Goal: Task Accomplishment & Management: Complete application form

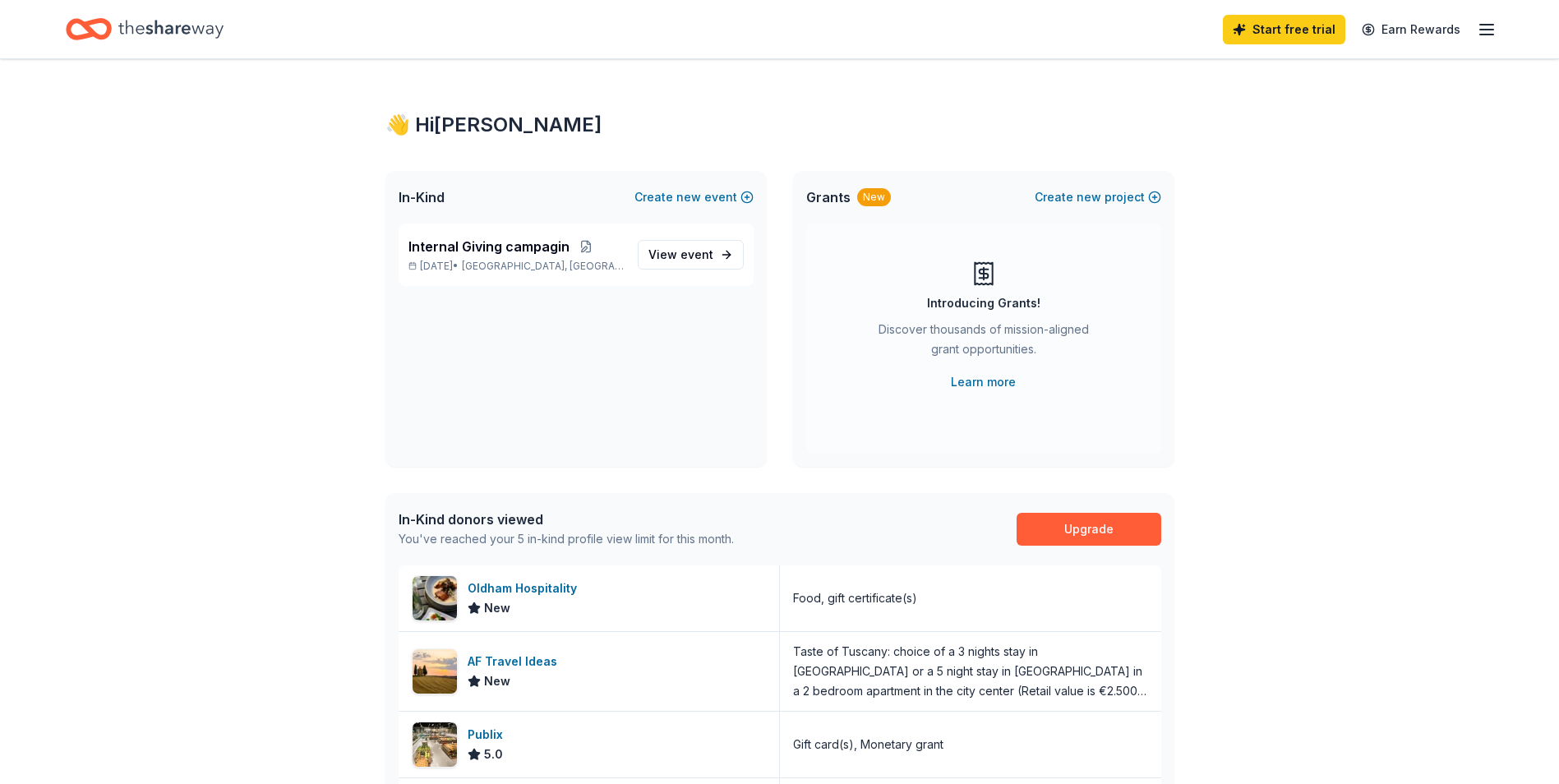
click at [1486, 30] on line "button" at bounding box center [1487, 30] width 13 height 0
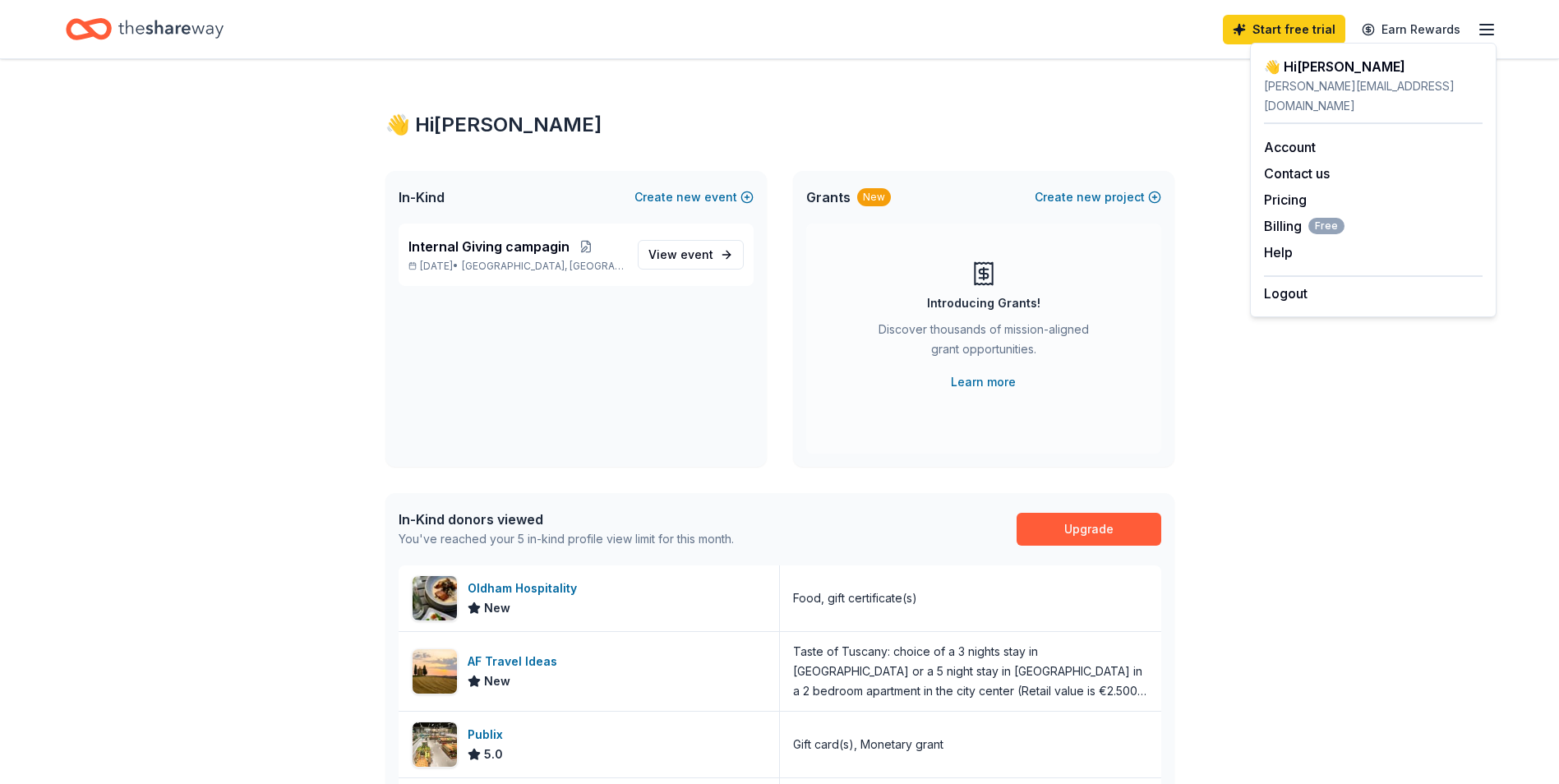
click at [1303, 74] on div "👋 Hi [PERSON_NAME]" at bounding box center [1373, 67] width 219 height 20
click at [1305, 69] on div "👋 Hi [PERSON_NAME]" at bounding box center [1373, 67] width 219 height 20
click at [1310, 501] on div "👋 Hi [PERSON_NAME] In-Kind Create new event Internal Giving campagin [DATE] • […" at bounding box center [779, 633] width 1559 height 1147
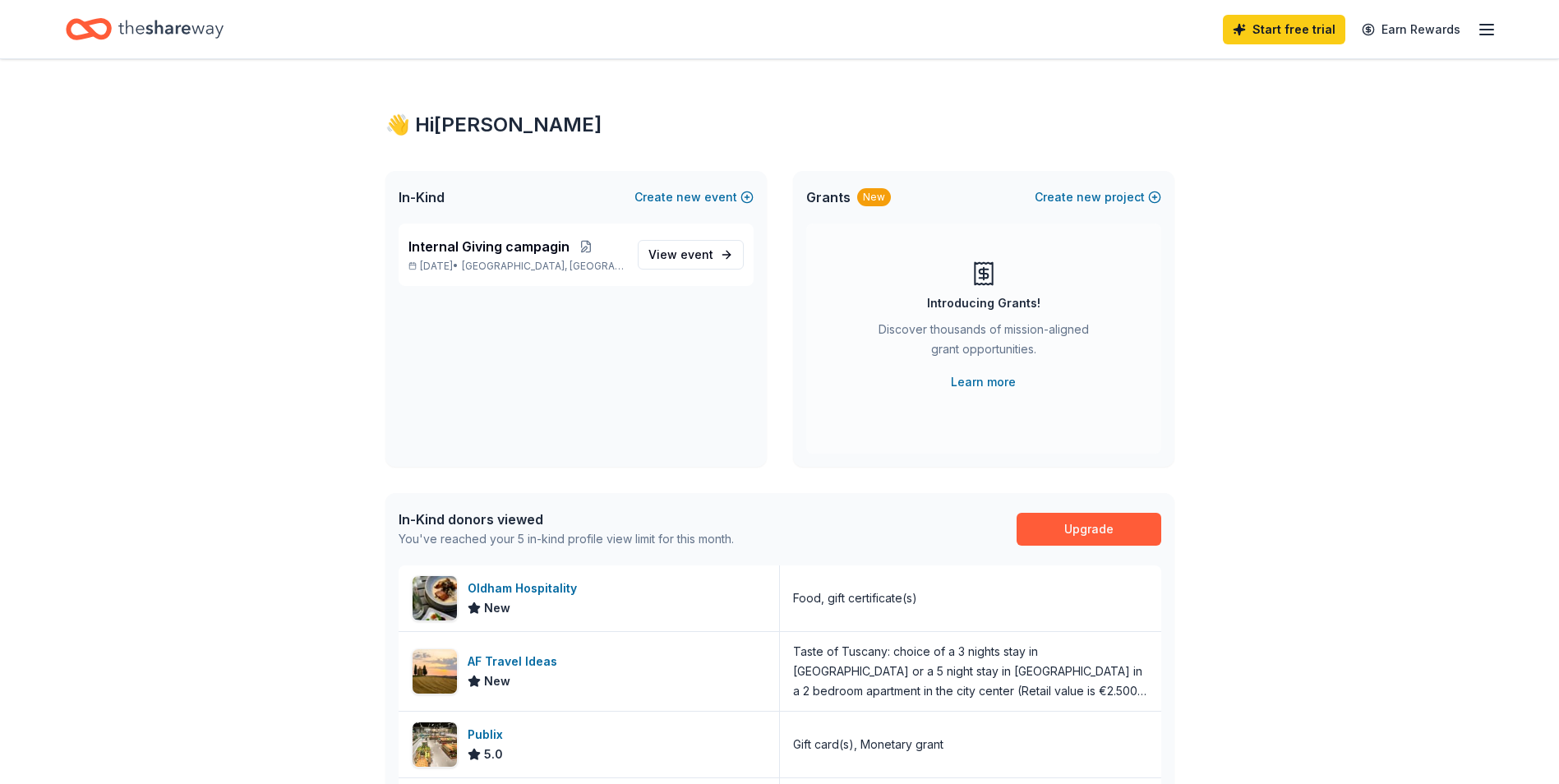
click at [1495, 26] on icon "button" at bounding box center [1487, 30] width 20 height 20
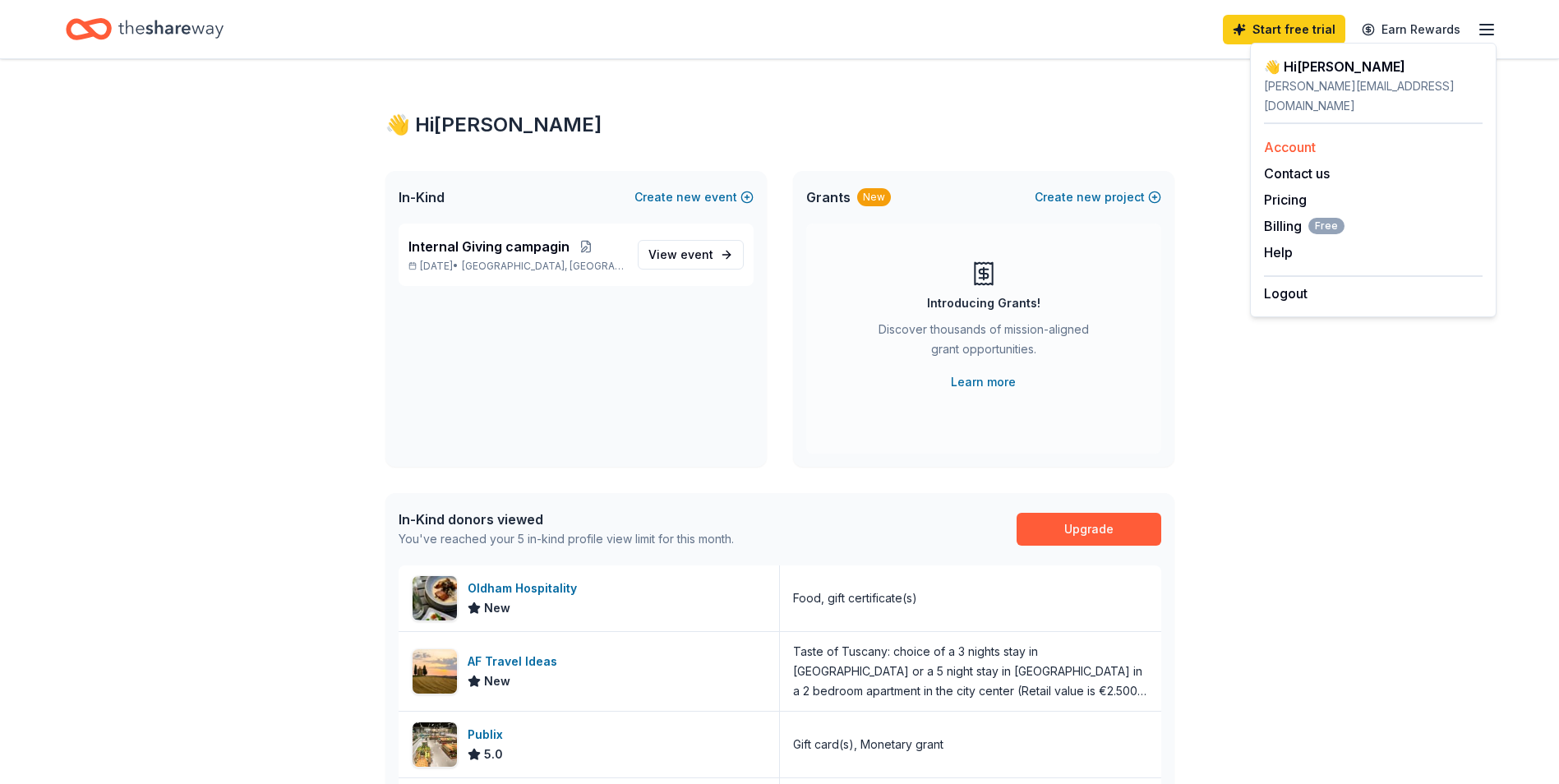
click at [1287, 139] on link "Account" at bounding box center [1290, 147] width 52 height 17
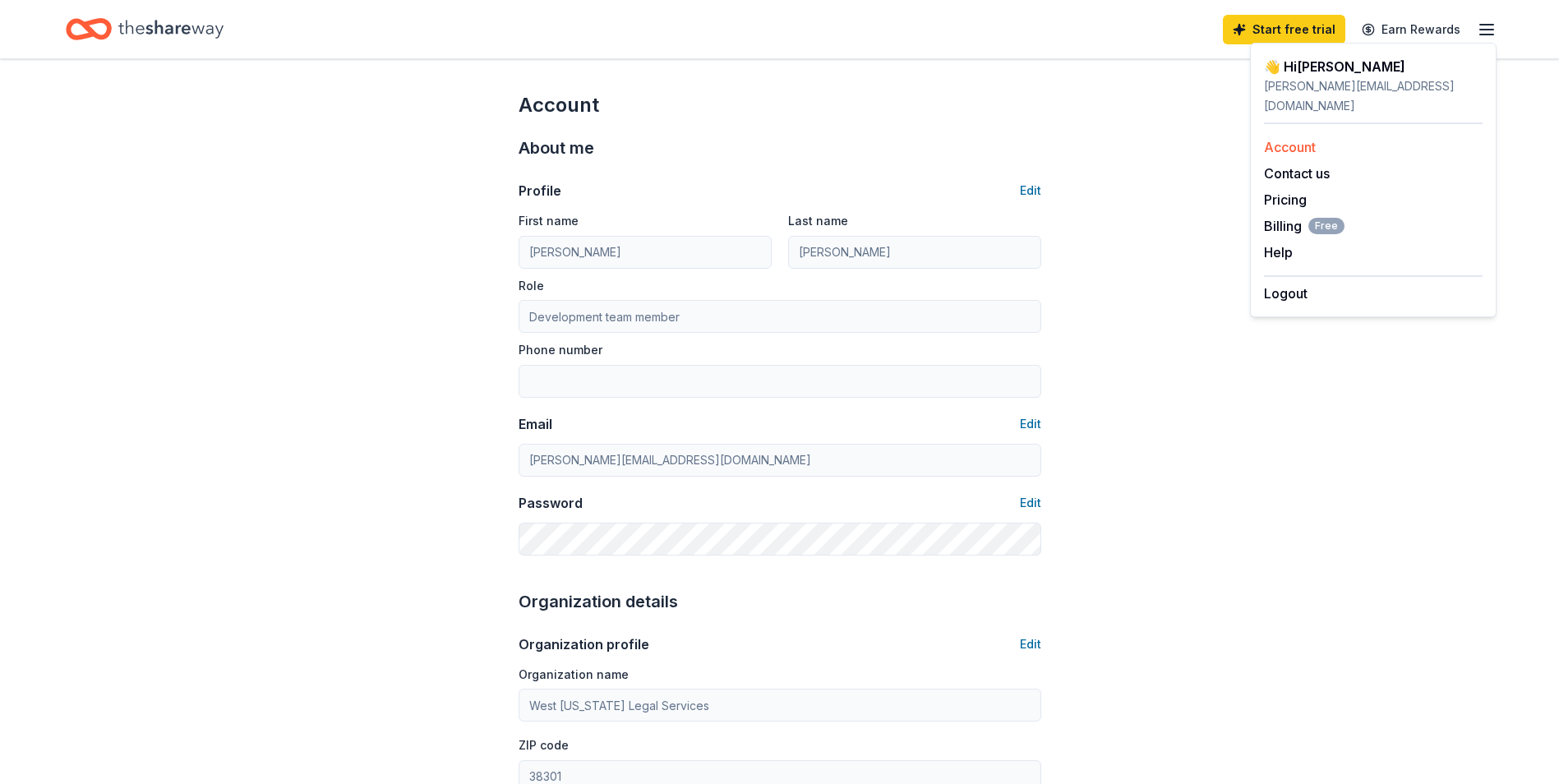
click at [1283, 139] on link "Account" at bounding box center [1290, 147] width 52 height 17
click at [1490, 23] on icon "button" at bounding box center [1487, 30] width 20 height 20
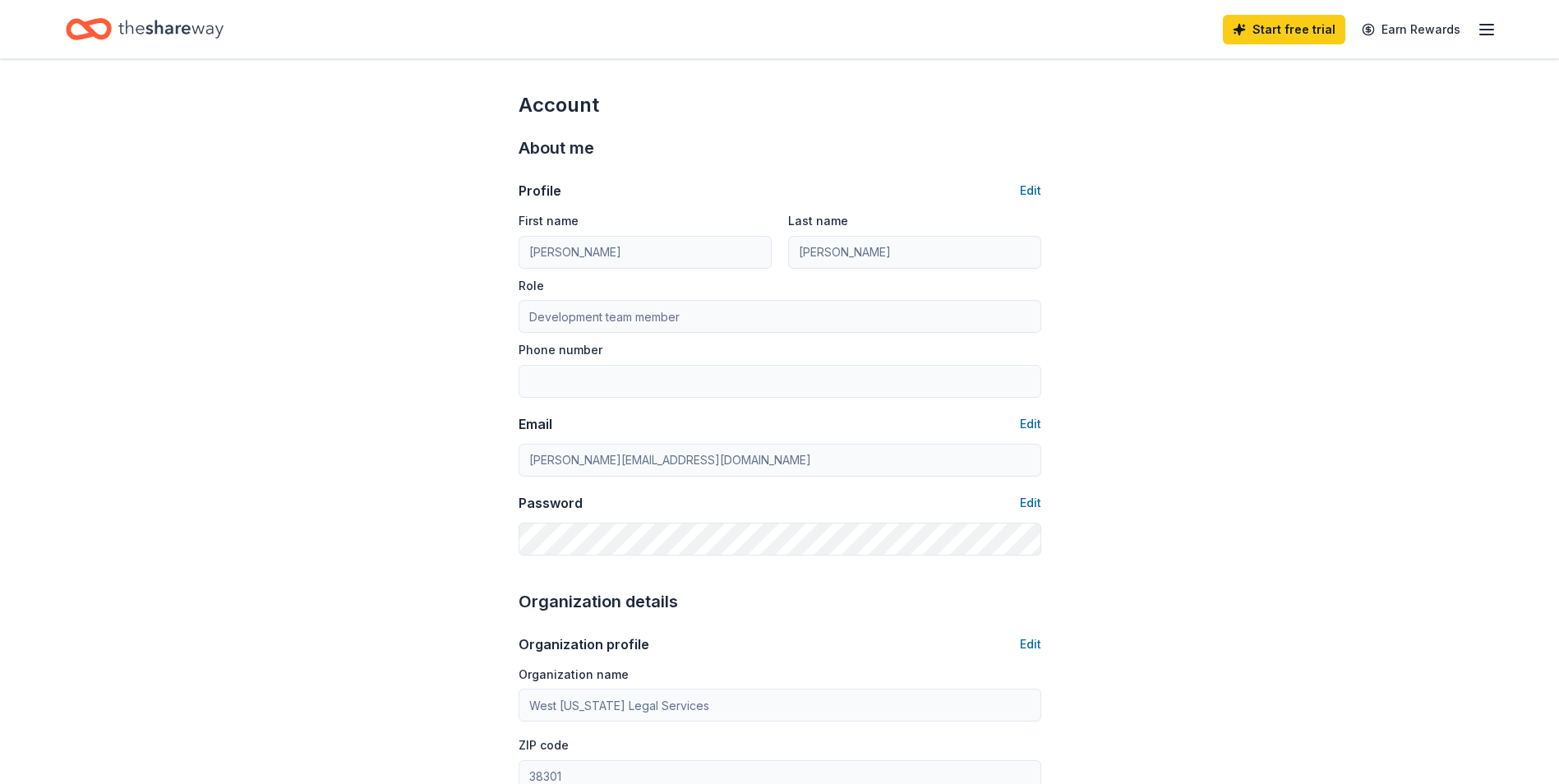
click at [1489, 25] on line "button" at bounding box center [1487, 25] width 13 height 0
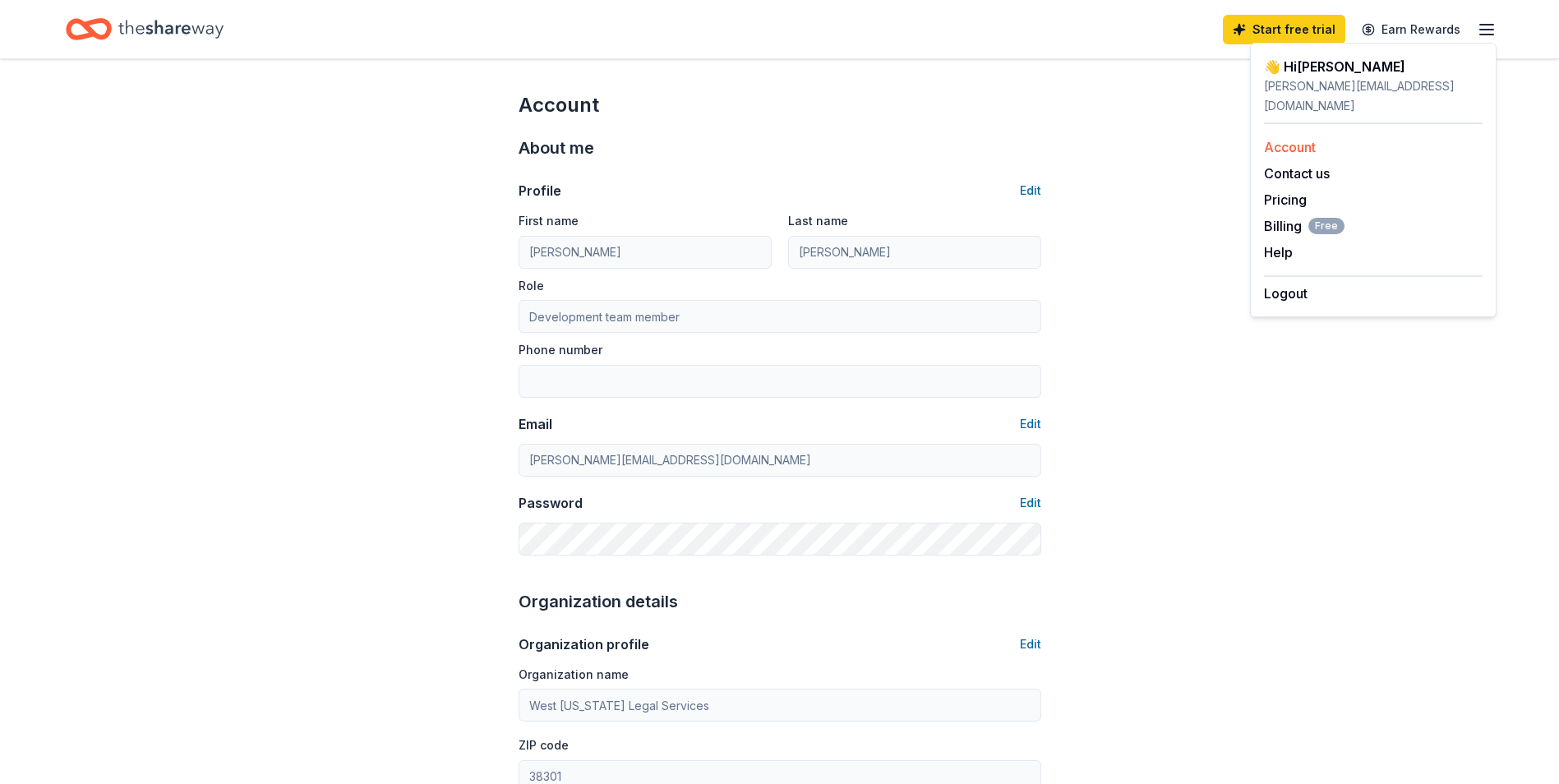
click at [1289, 139] on link "Account" at bounding box center [1290, 147] width 52 height 17
click at [89, 27] on icon "Home" at bounding box center [96, 29] width 26 height 17
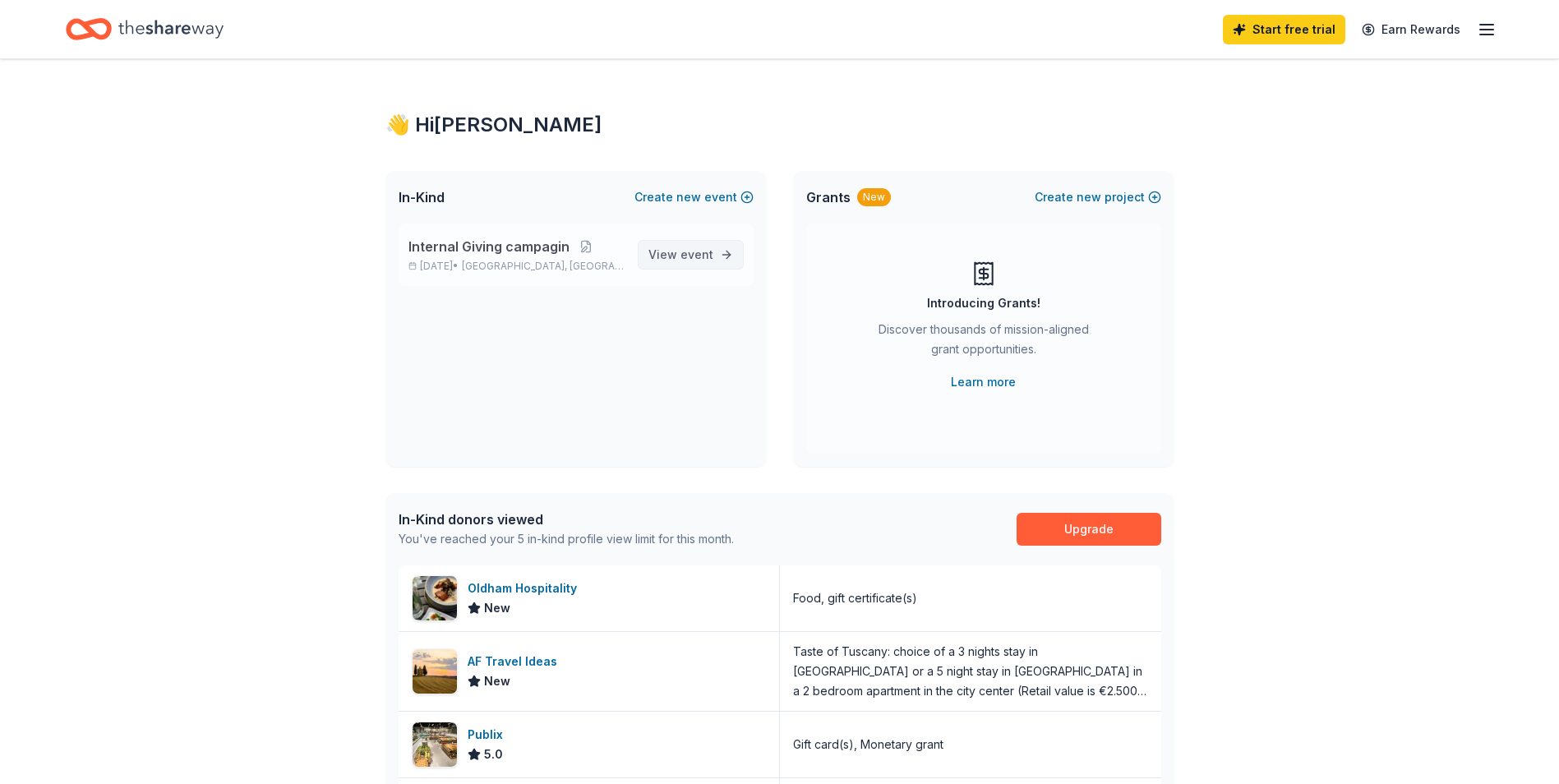
click at [697, 253] on span "event" at bounding box center [698, 254] width 33 height 14
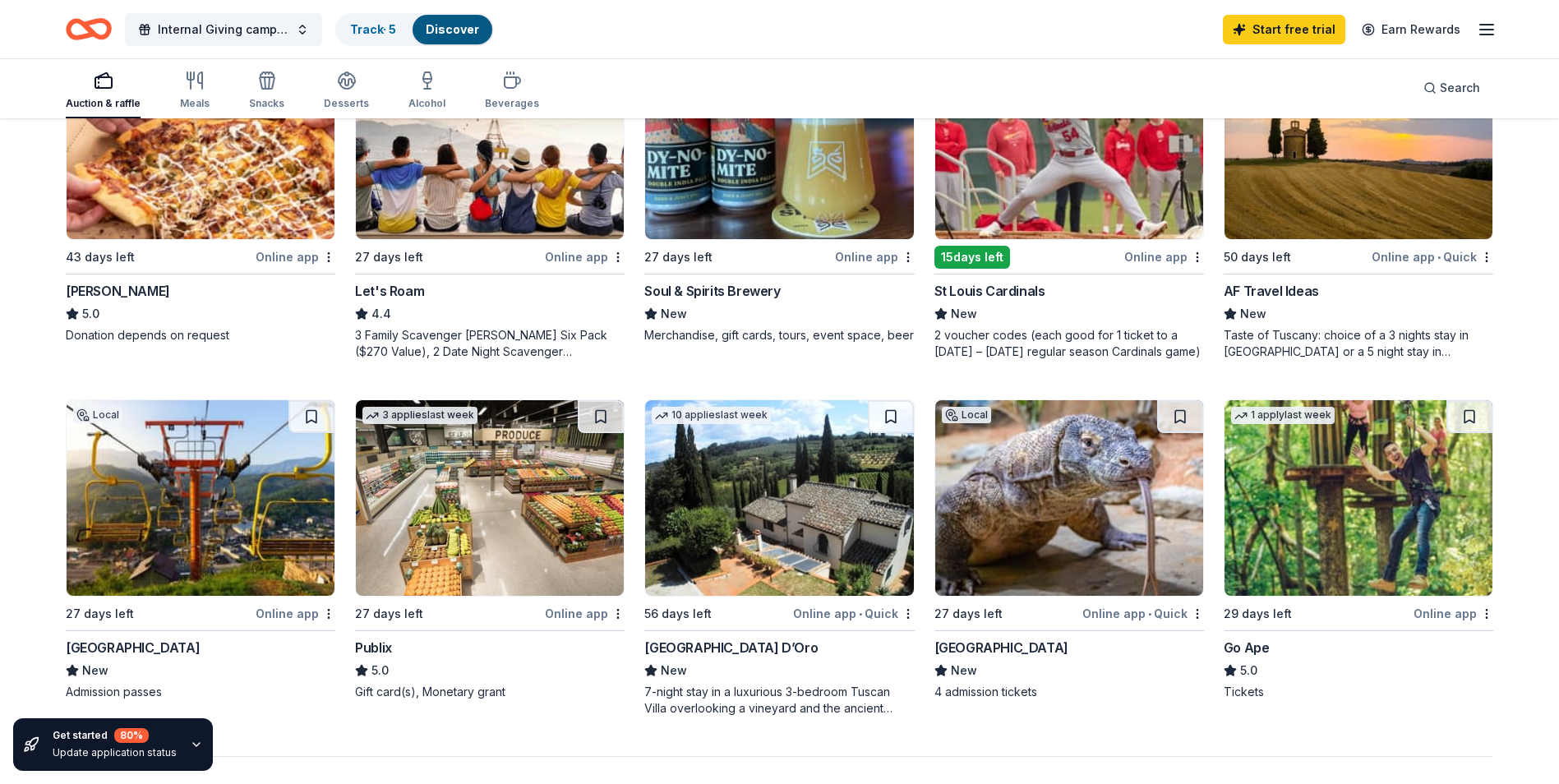
scroll to position [969, 0]
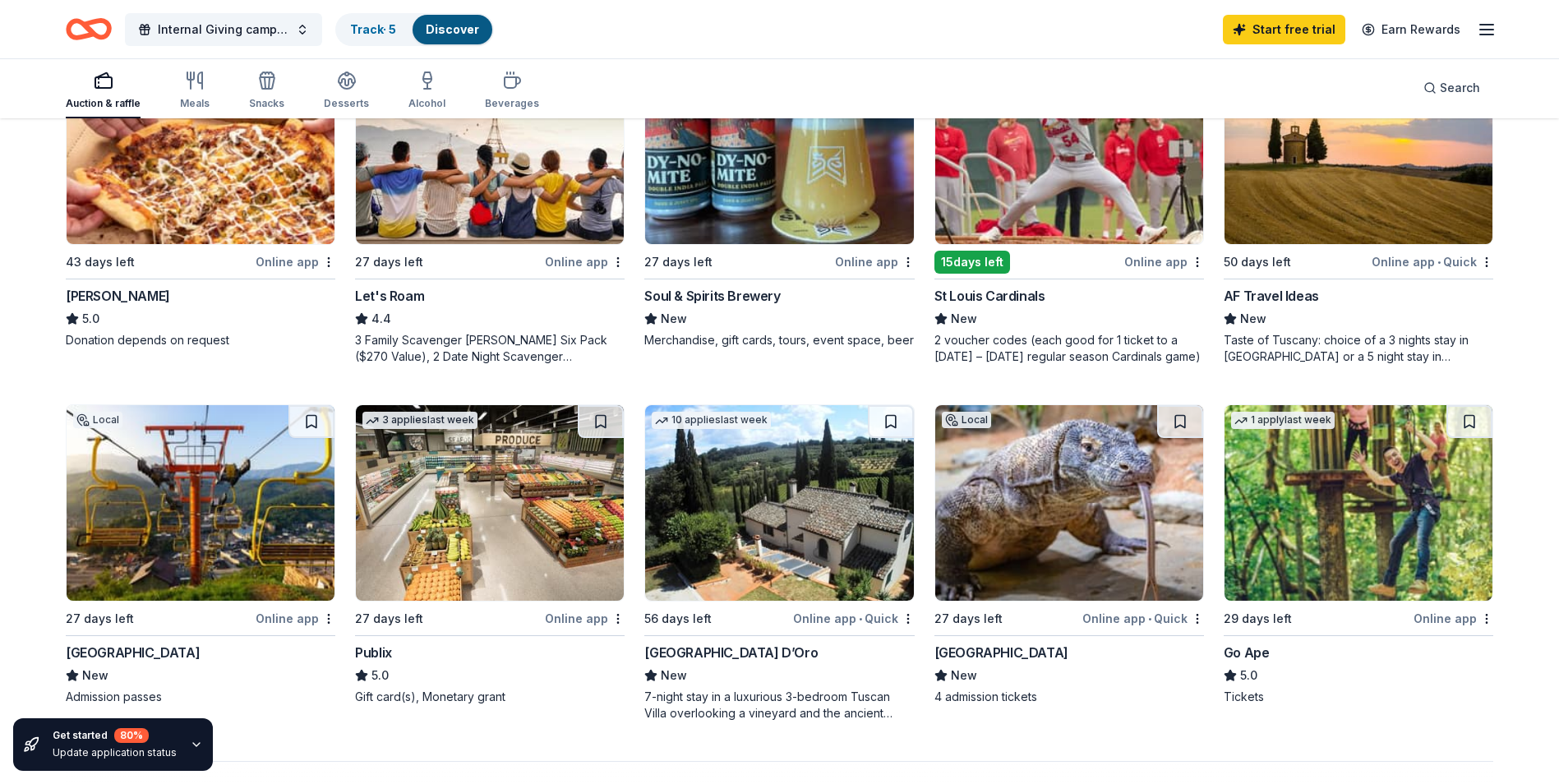
click at [211, 512] on img at bounding box center [200, 502] width 268 height 195
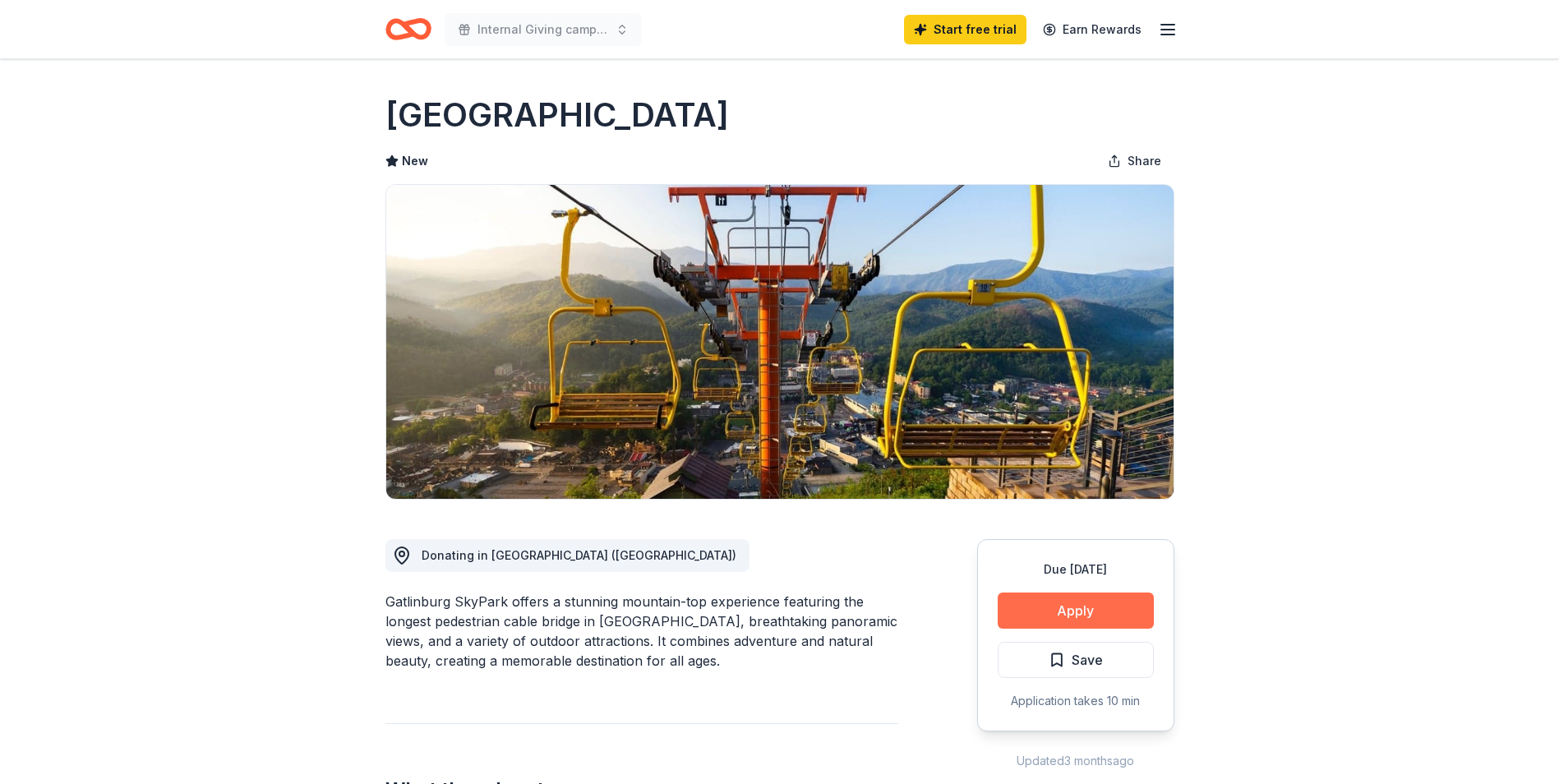
click at [1089, 607] on button "Apply" at bounding box center [1076, 610] width 156 height 36
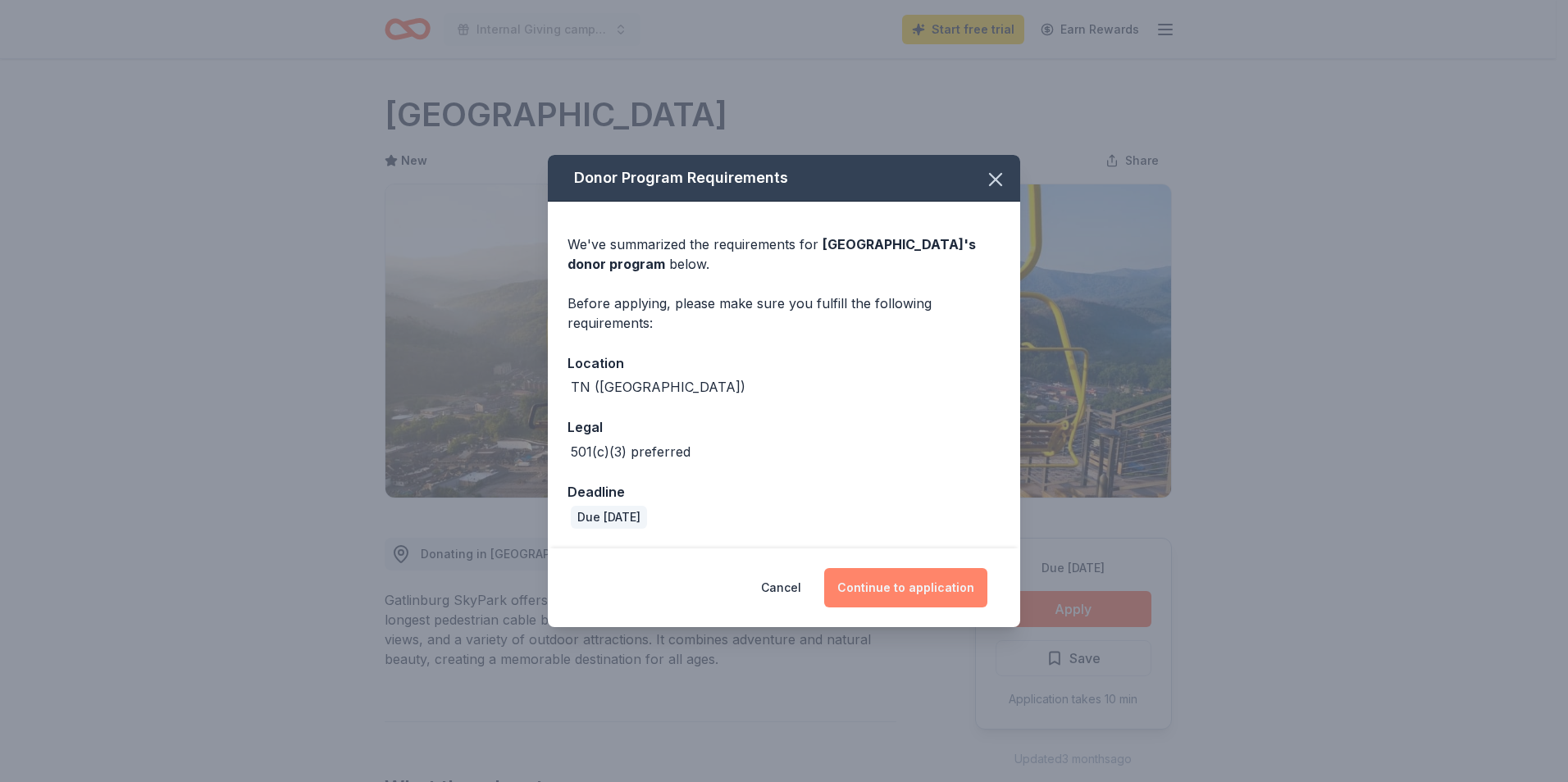
click at [900, 586] on button "Continue to application" at bounding box center [906, 587] width 163 height 39
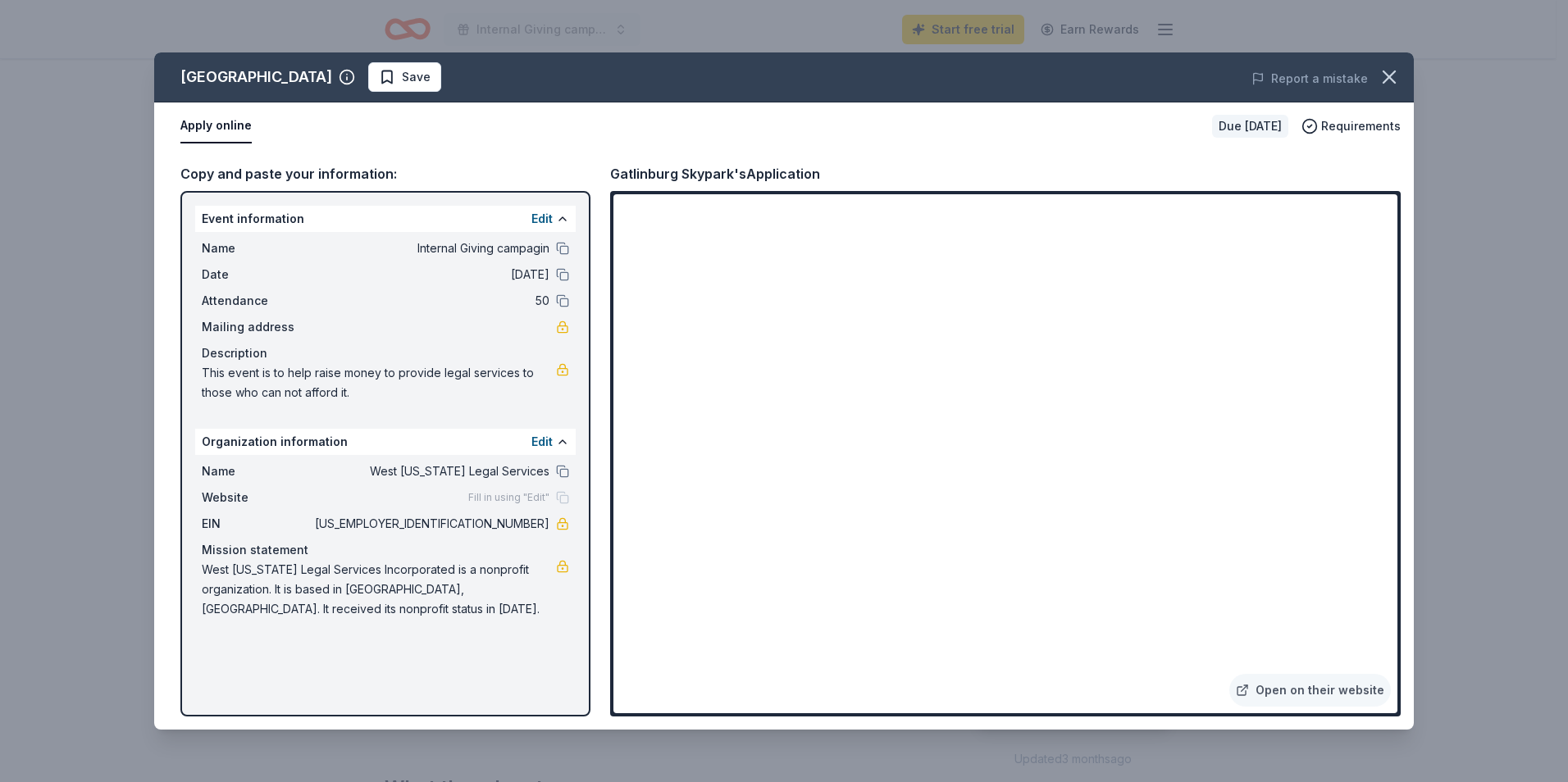
click at [1555, 277] on div "Gatlinburg Skypark Save Report a mistake Apply online Due in 27 days Requiremen…" at bounding box center [784, 391] width 1568 height 782
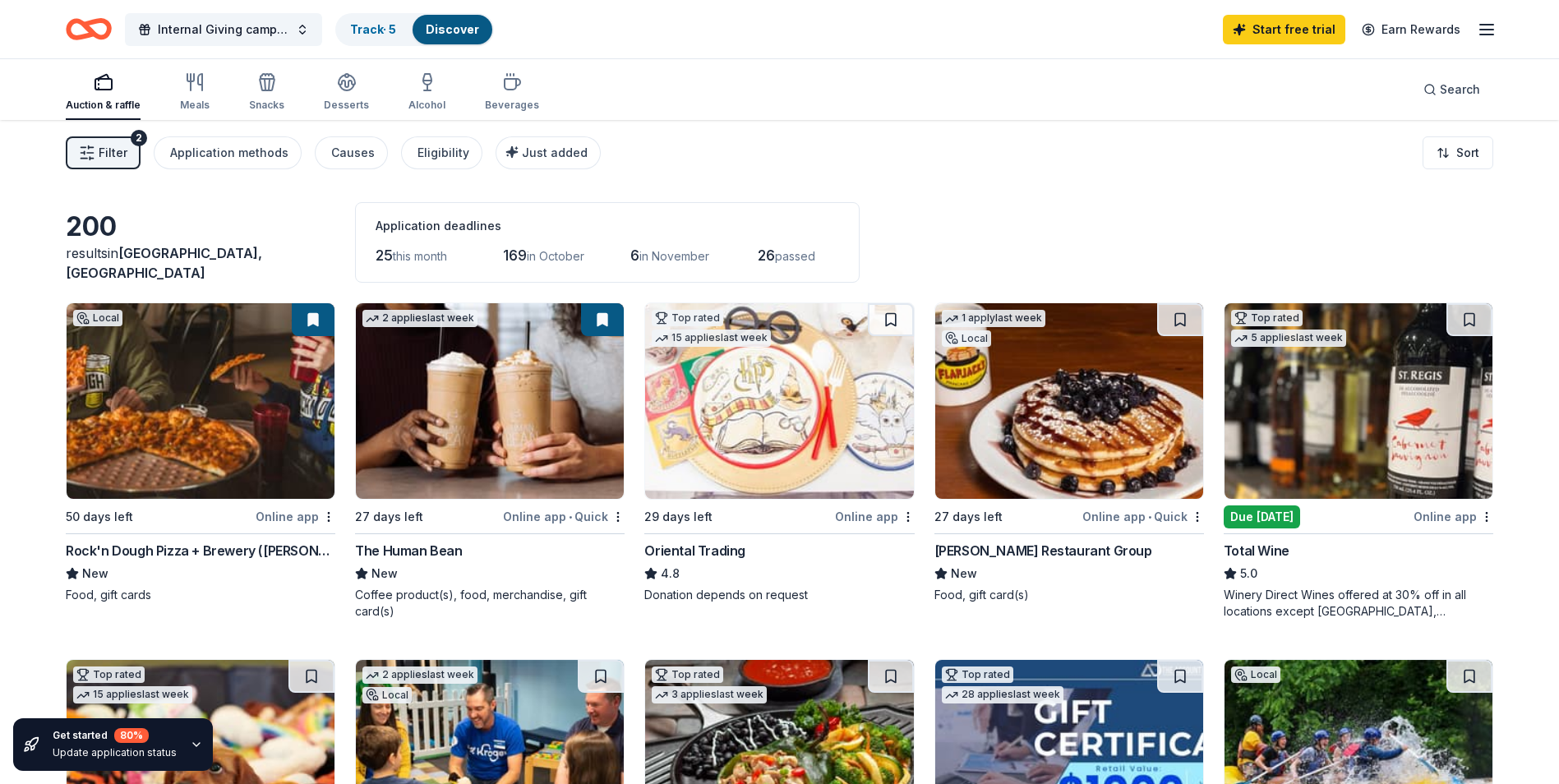
scroll to position [969, 0]
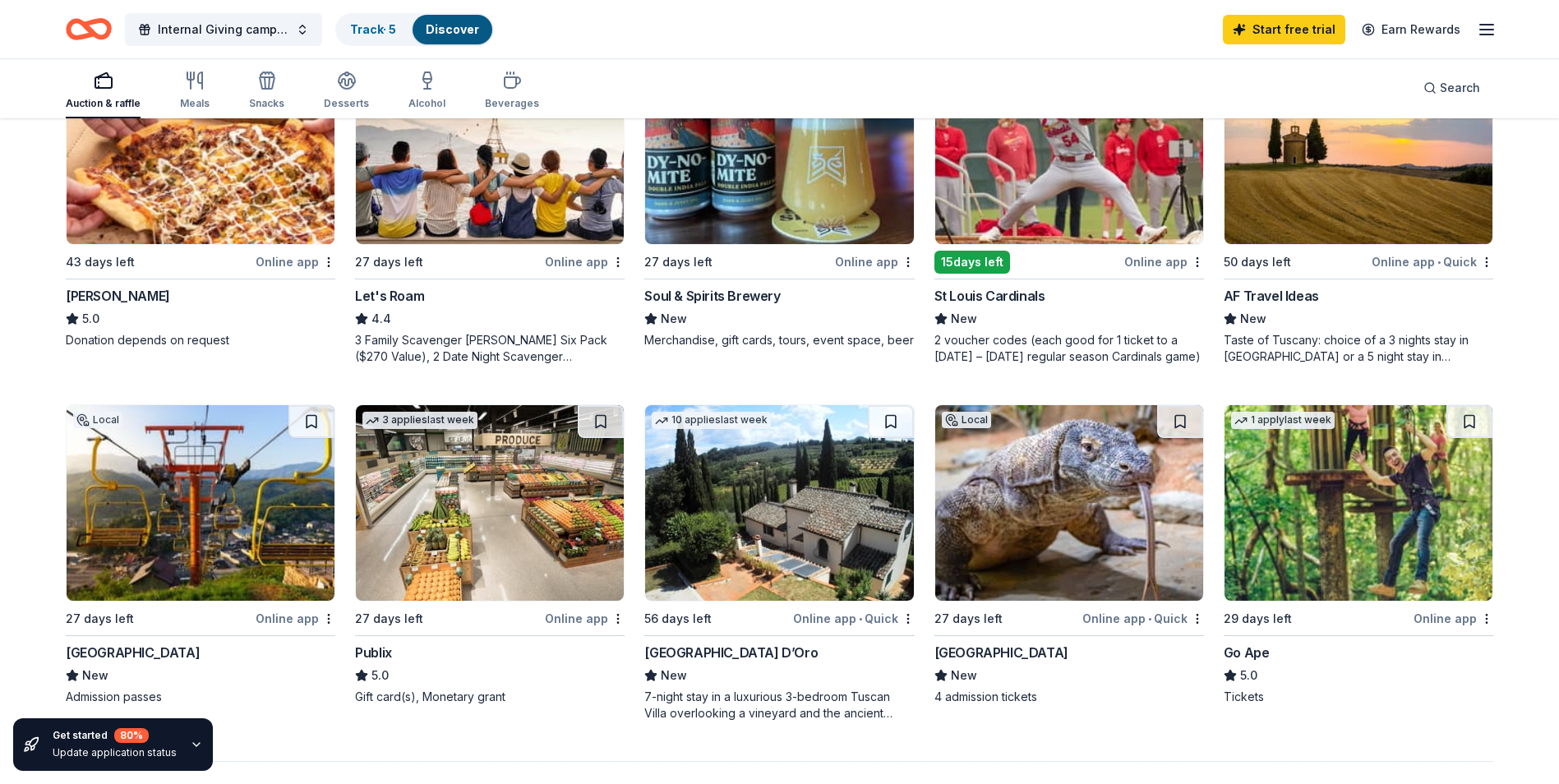
click at [764, 508] on img at bounding box center [779, 502] width 268 height 195
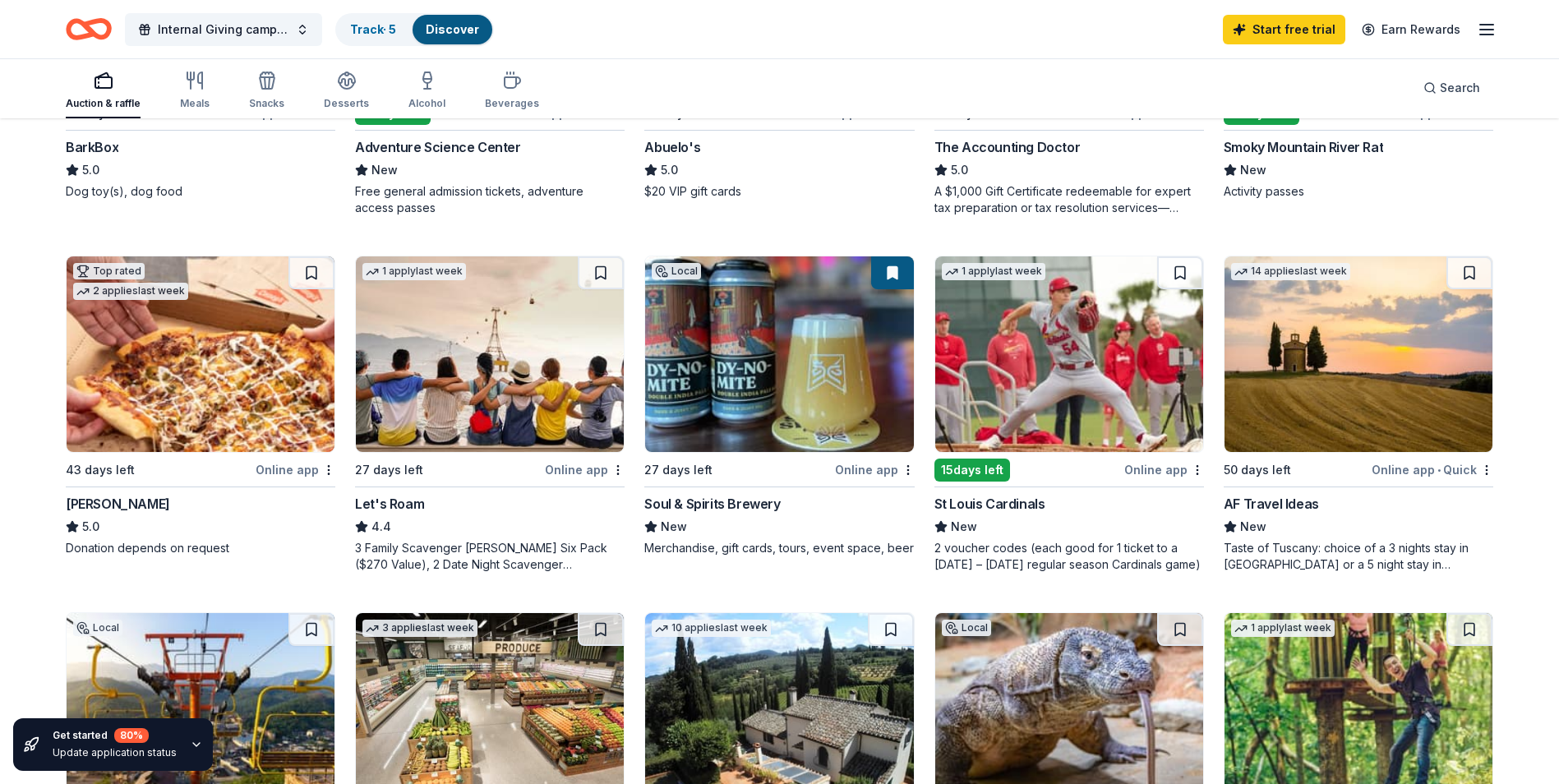
scroll to position [757, 0]
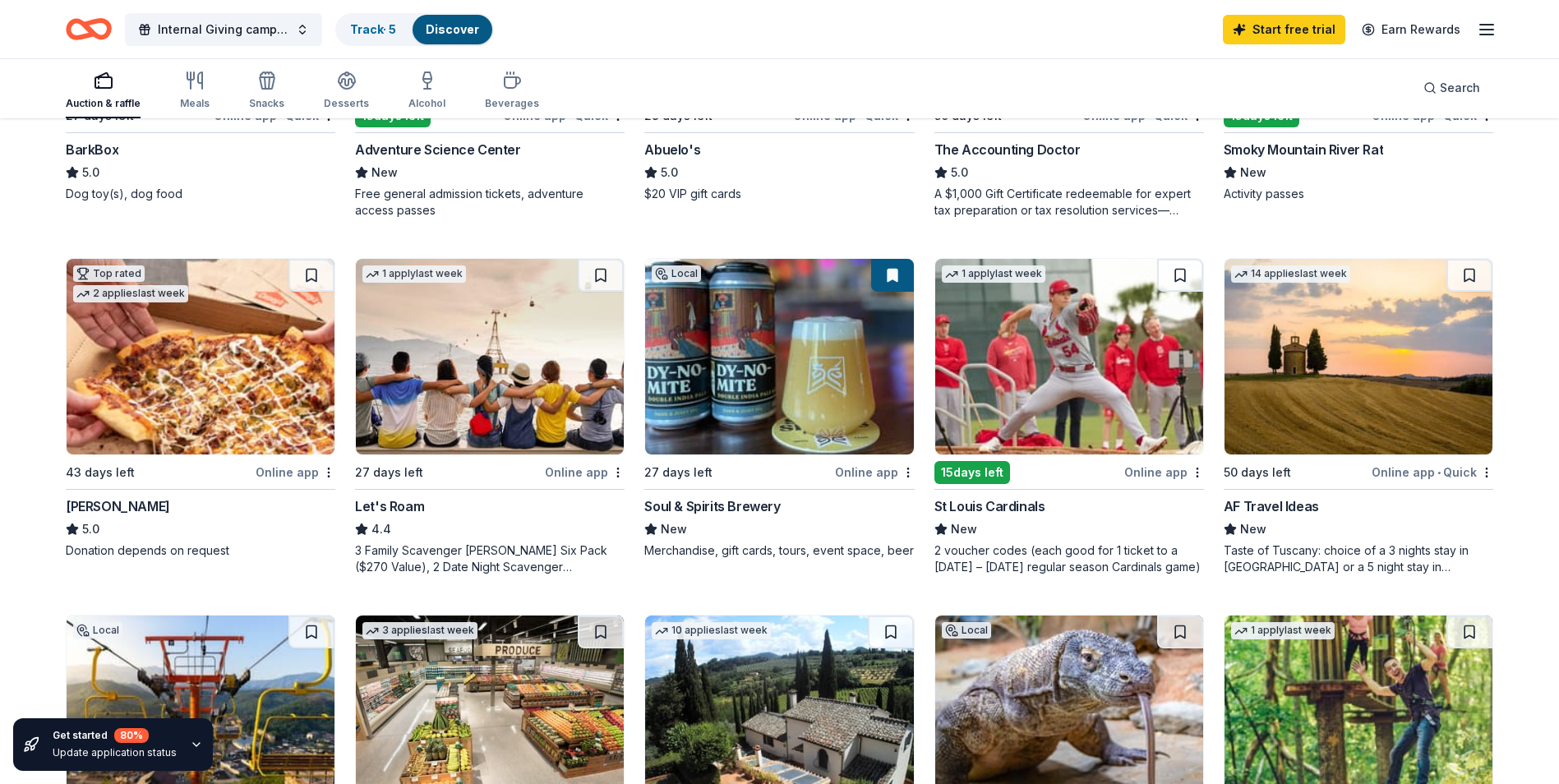
click at [753, 400] on img at bounding box center [779, 356] width 268 height 195
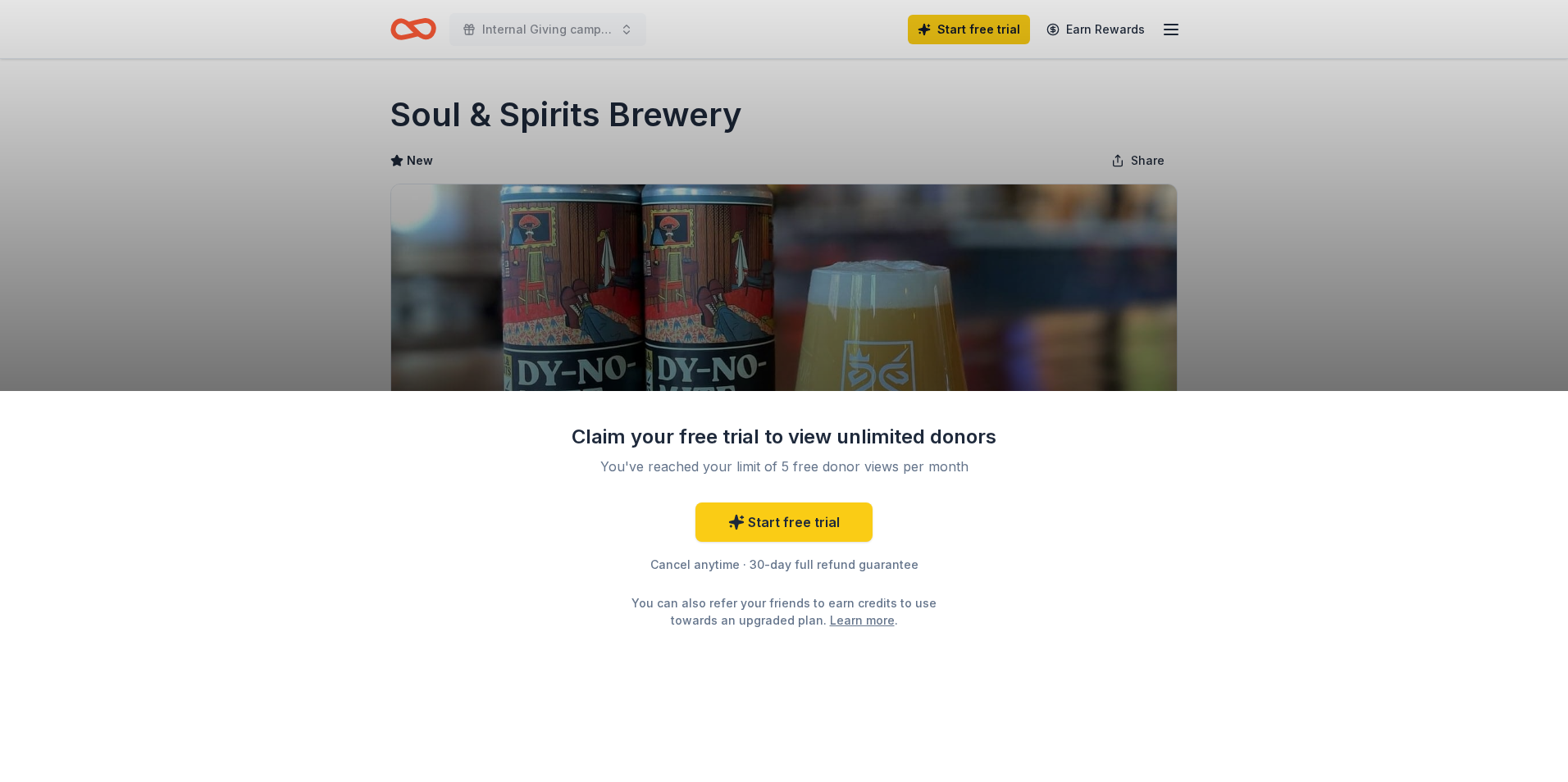
click at [1093, 606] on div "Claim your free trial to view unlimited donors You've reached your limit of 5 f…" at bounding box center [784, 587] width 1568 height 391
